Goal: Navigation & Orientation: Find specific page/section

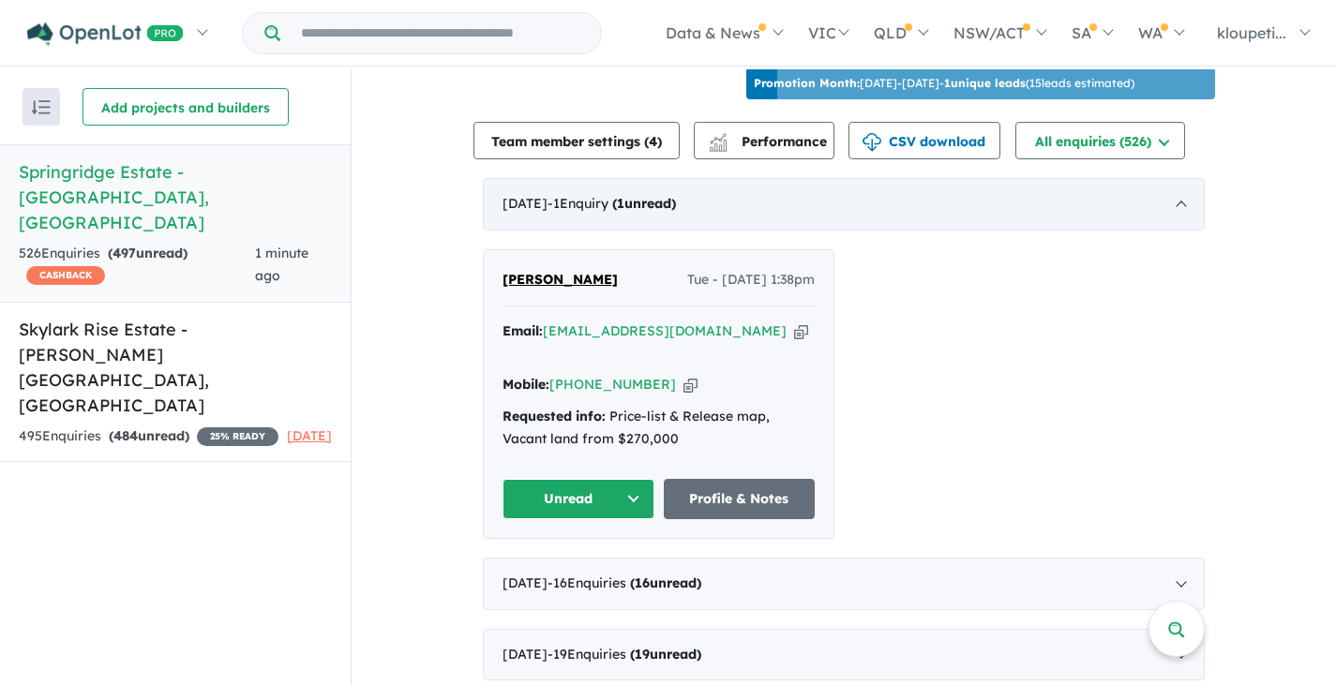
scroll to position [750, 0]
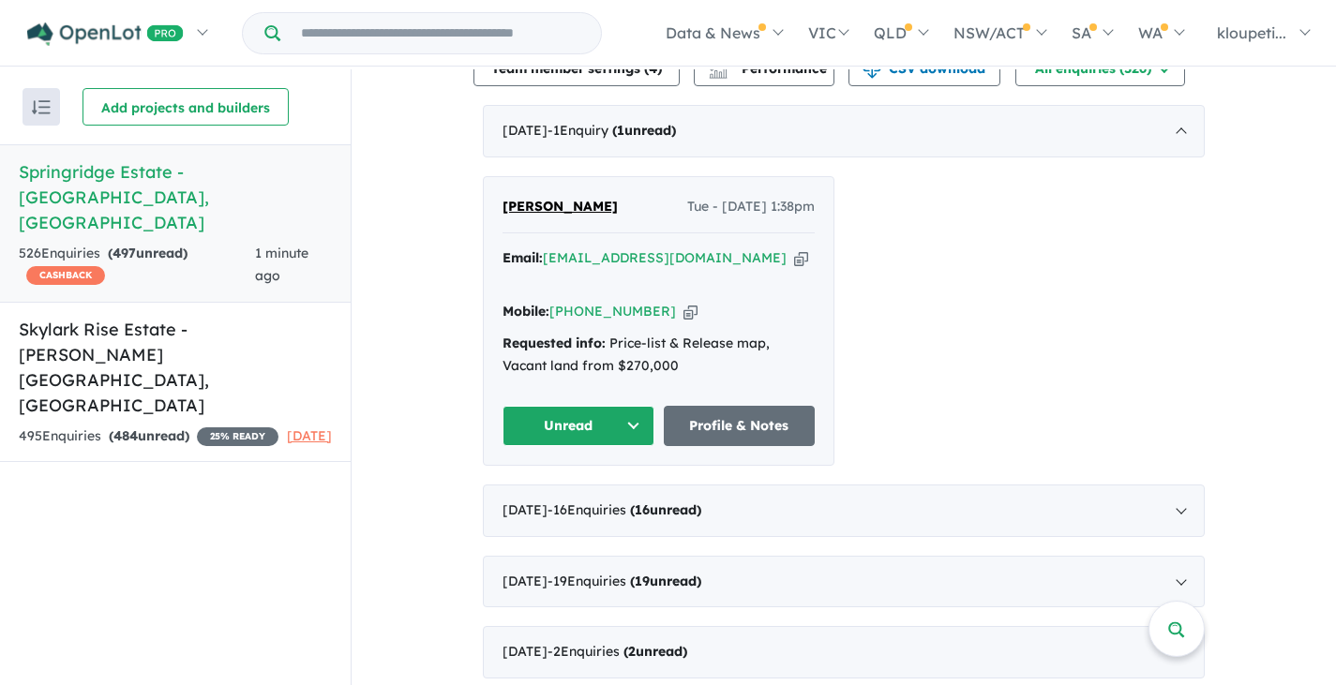
click at [550, 215] on span "[PERSON_NAME]" at bounding box center [560, 206] width 115 height 17
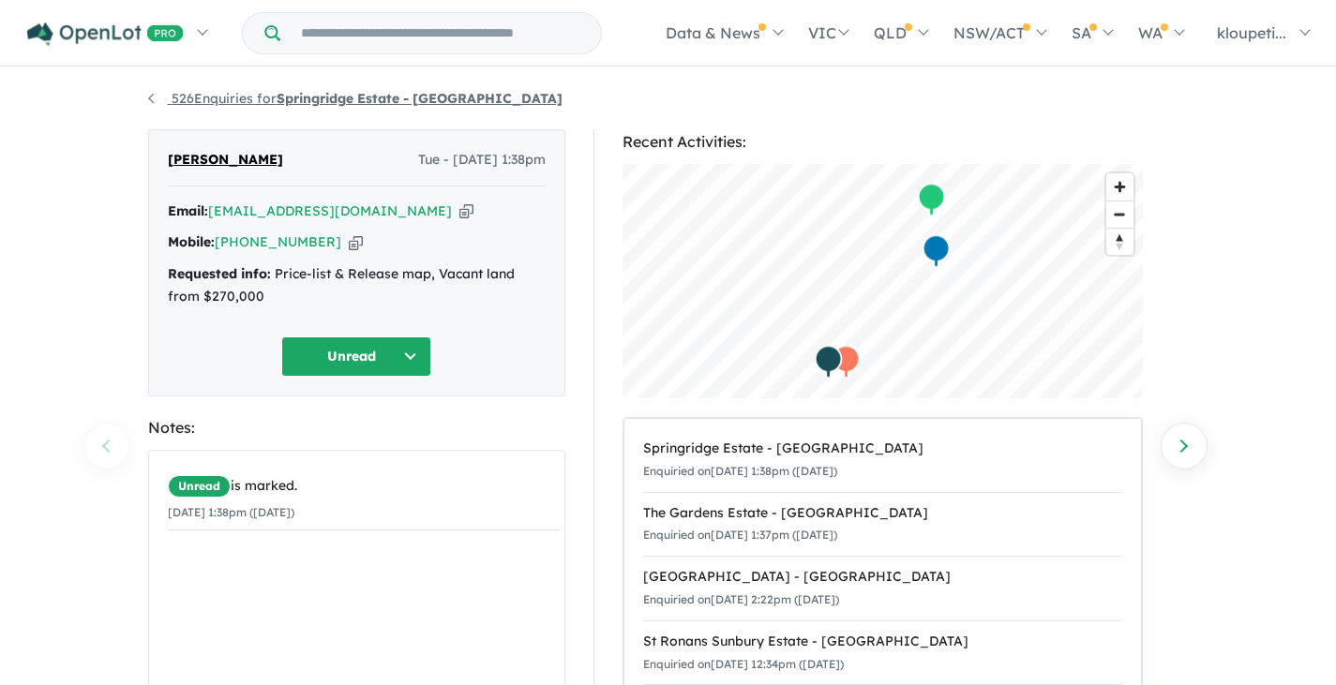
click at [160, 102] on link "526 Enquiries for Springridge Estate - Wallan" at bounding box center [355, 98] width 414 height 17
